Goal: Task Accomplishment & Management: Manage account settings

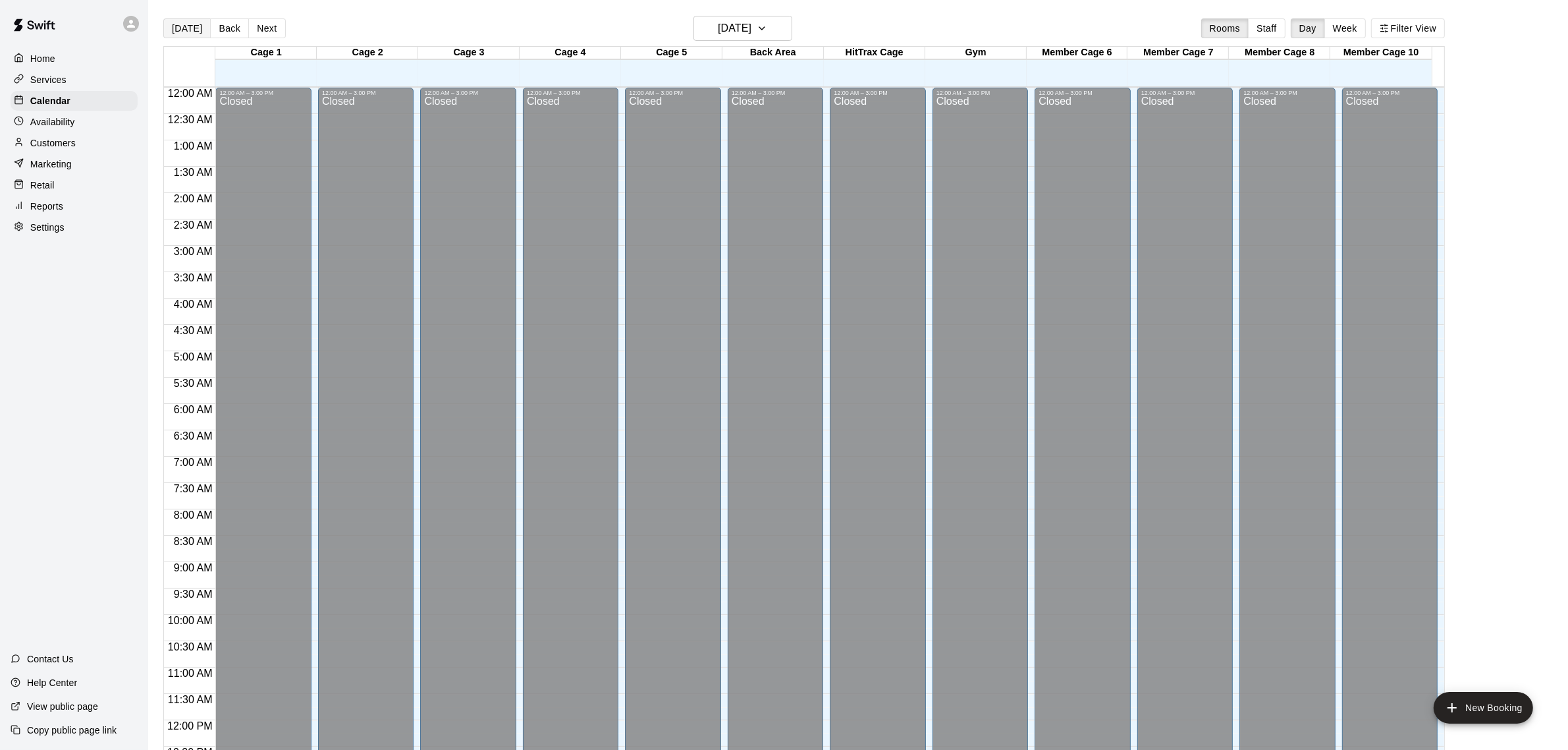
scroll to position [548, 0]
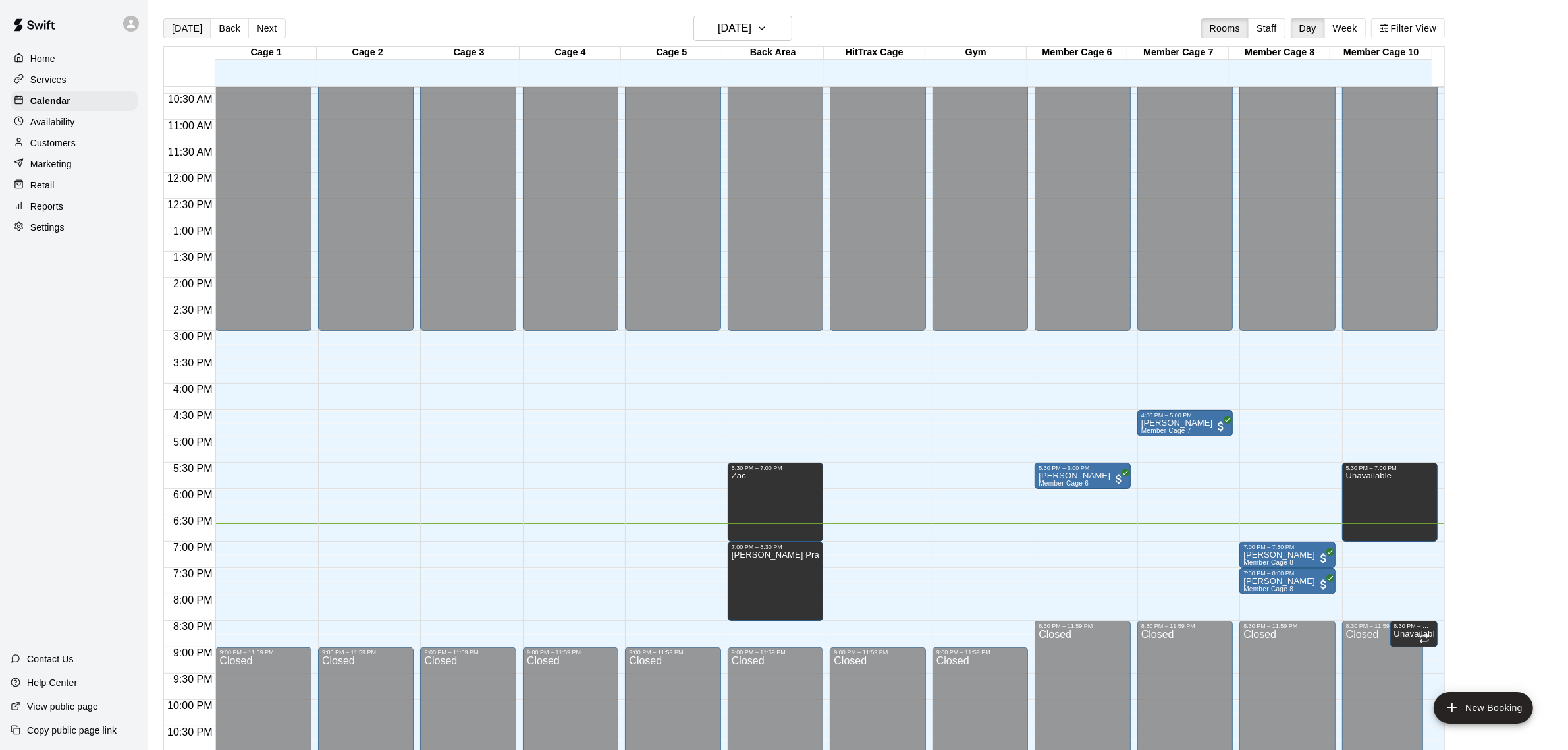
drag, startPoint x: 185, startPoint y: 30, endPoint x: 176, endPoint y: 107, distance: 77.5
click at [185, 30] on button "[DATE]" at bounding box center [187, 28] width 47 height 20
click at [238, 24] on button "Back" at bounding box center [229, 28] width 39 height 20
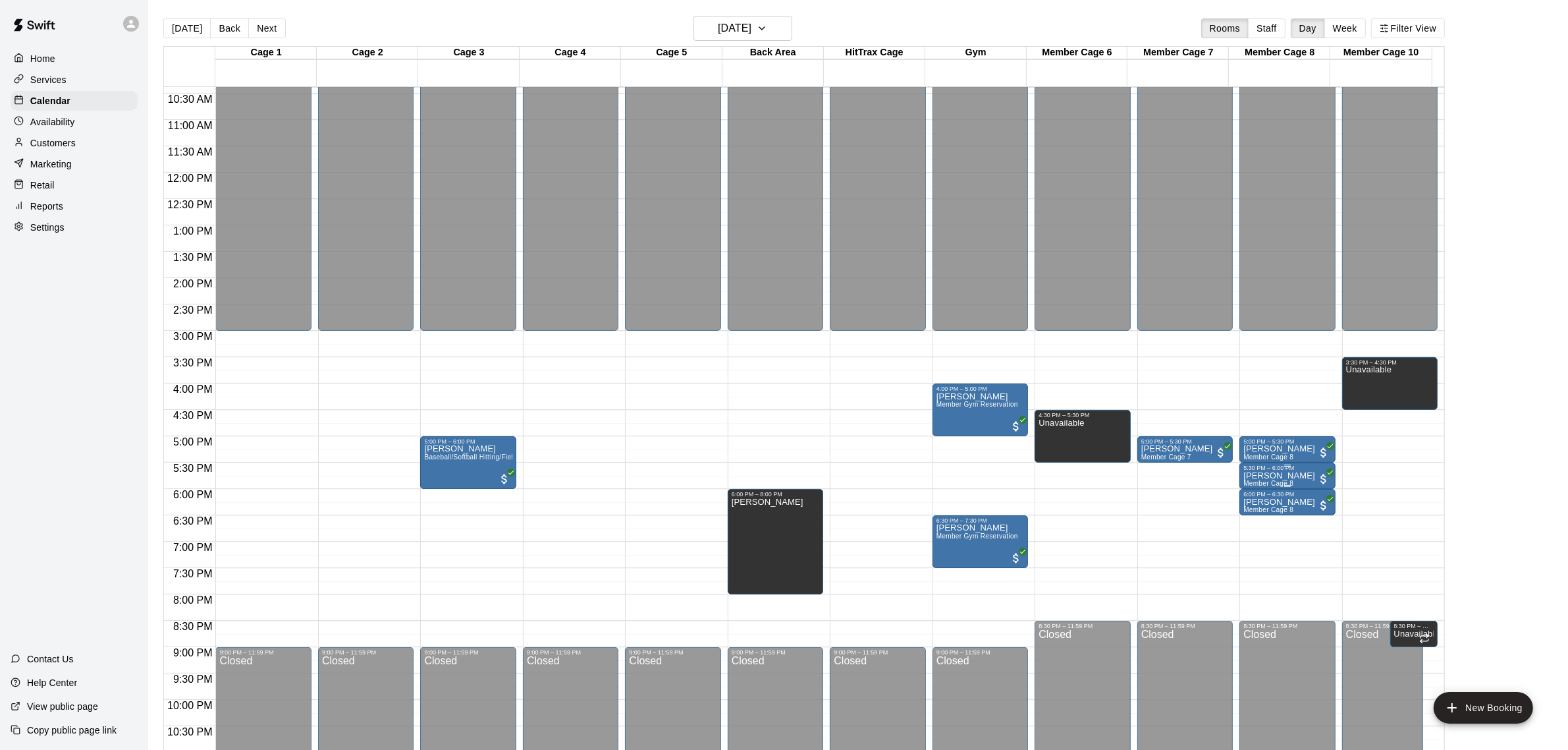
click at [1274, 476] on p "Natalia Scarpetti" at bounding box center [1279, 476] width 72 height 0
click at [1294, 478] on div at bounding box center [790, 375] width 1581 height 750
click at [1292, 502] on p "Natalia Scarpetti" at bounding box center [1279, 502] width 72 height 0
click at [1305, 478] on div at bounding box center [790, 375] width 1581 height 750
click at [163, 25] on button "[DATE]" at bounding box center [187, 28] width 47 height 20
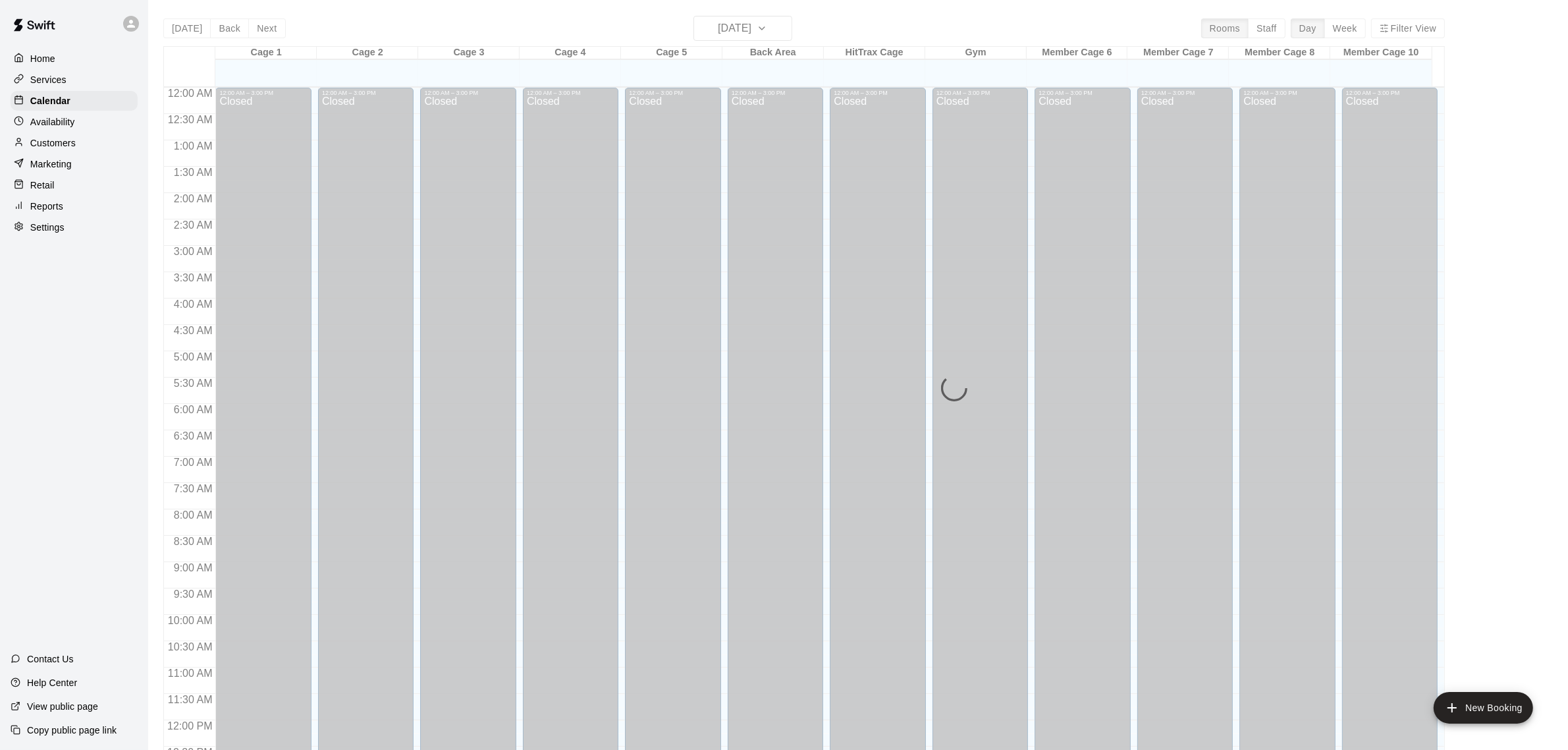
scroll to position [548, 0]
